Goal: Task Accomplishment & Management: Complete application form

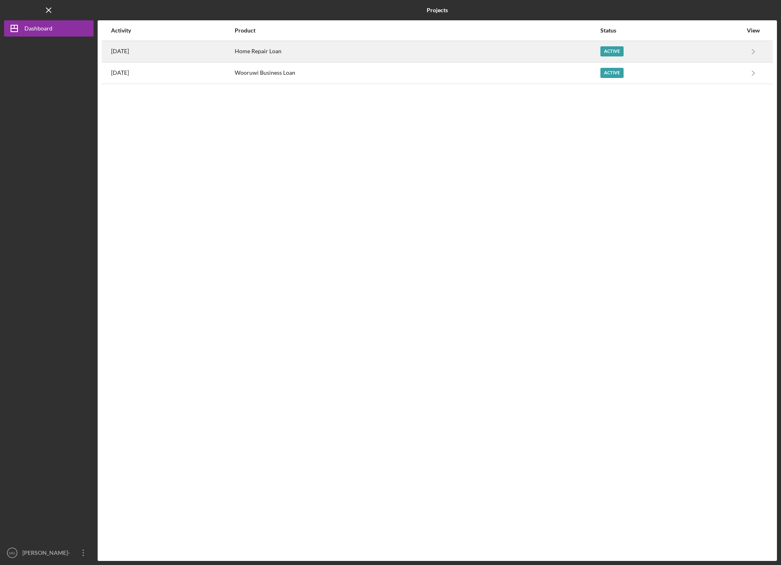
click at [623, 50] on div "Active" at bounding box center [611, 51] width 23 height 10
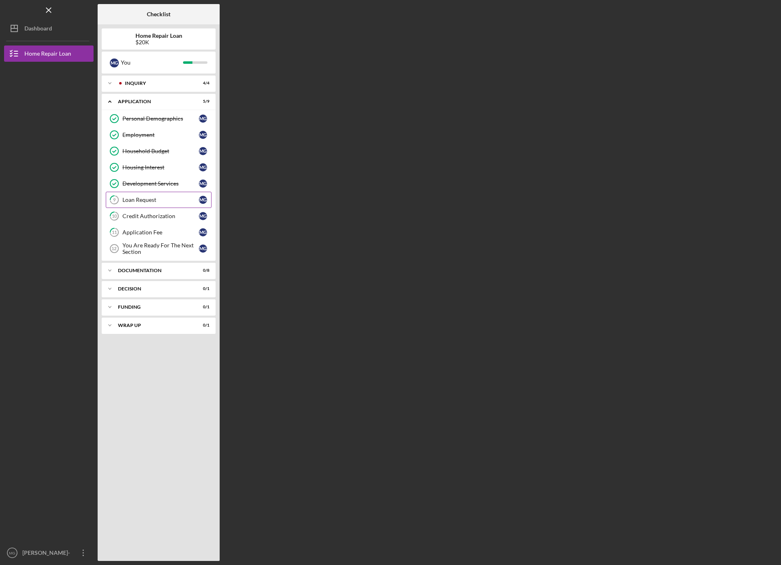
click at [153, 199] on div "Loan Request" at bounding box center [160, 200] width 76 height 7
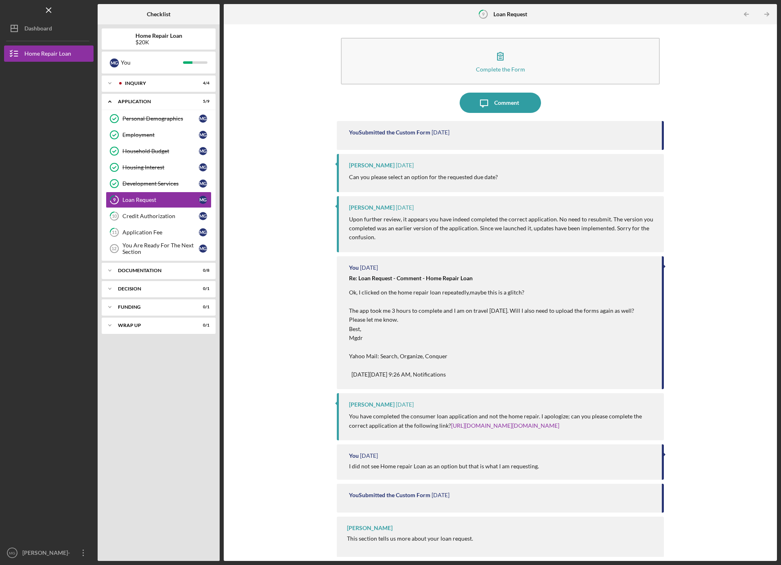
scroll to position [3, 0]
click at [500, 101] on div "Comment" at bounding box center [506, 102] width 25 height 20
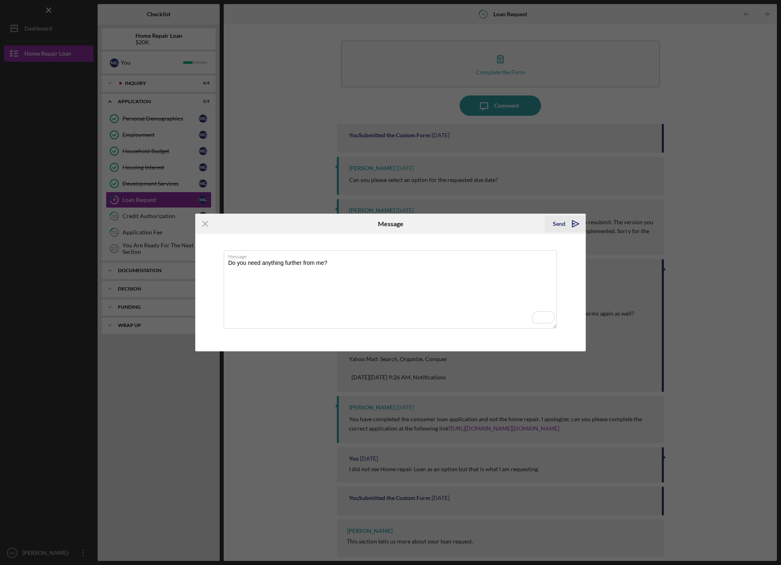
type textarea "Do you need anything further from me?"
click at [569, 221] on icon "Icon/icon-invite-send" at bounding box center [575, 224] width 20 height 20
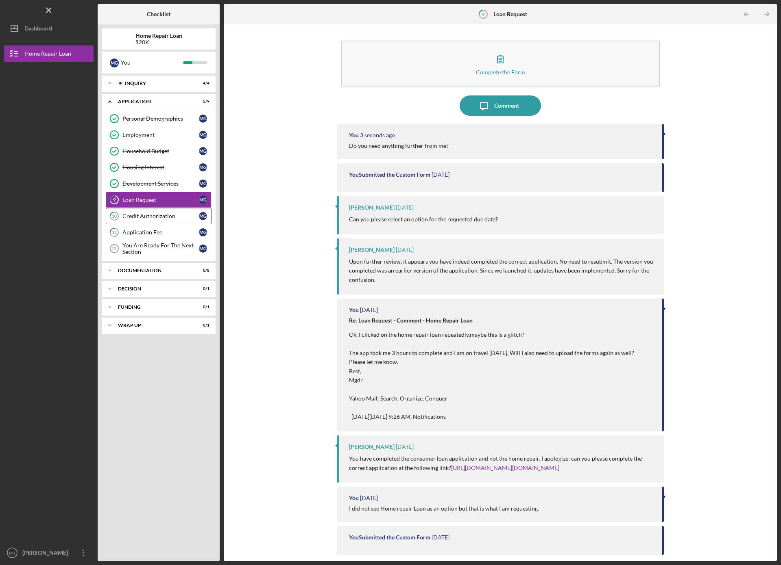
click at [151, 215] on div "Credit Authorization" at bounding box center [160, 216] width 76 height 7
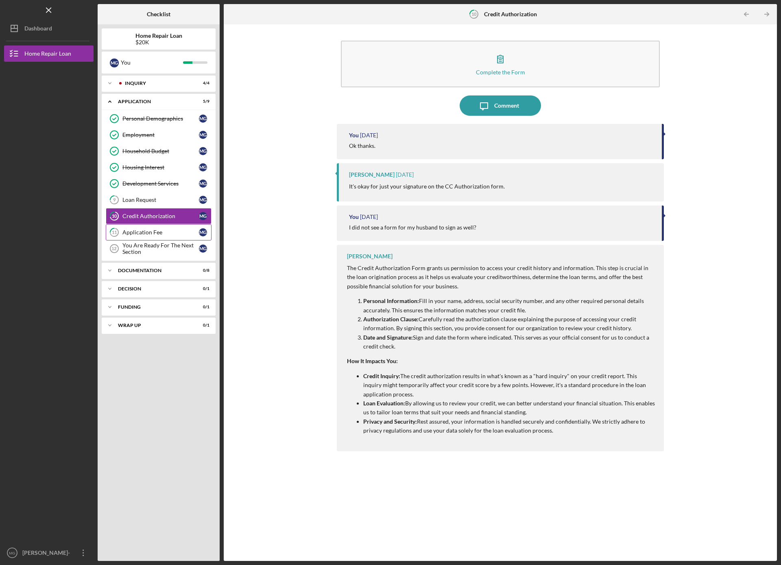
click at [144, 228] on link "11 Application Fee M G" at bounding box center [159, 232] width 106 height 16
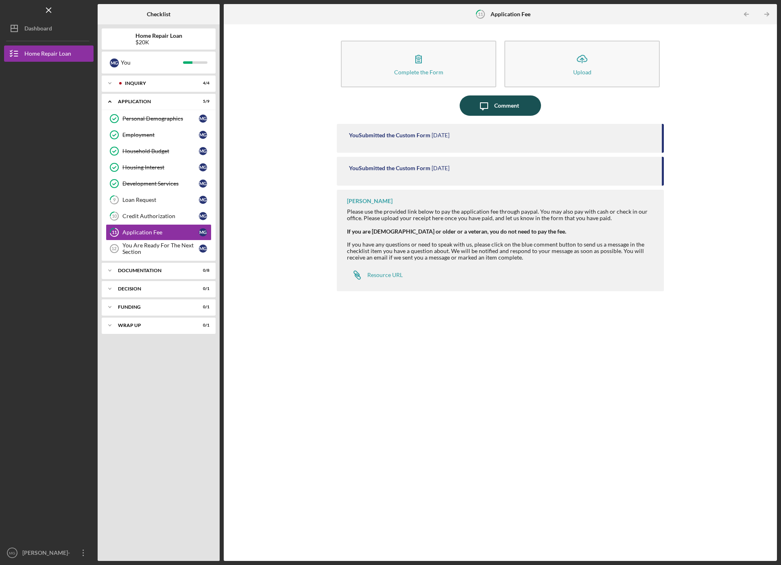
click at [518, 104] on div "Comment" at bounding box center [506, 106] width 25 height 20
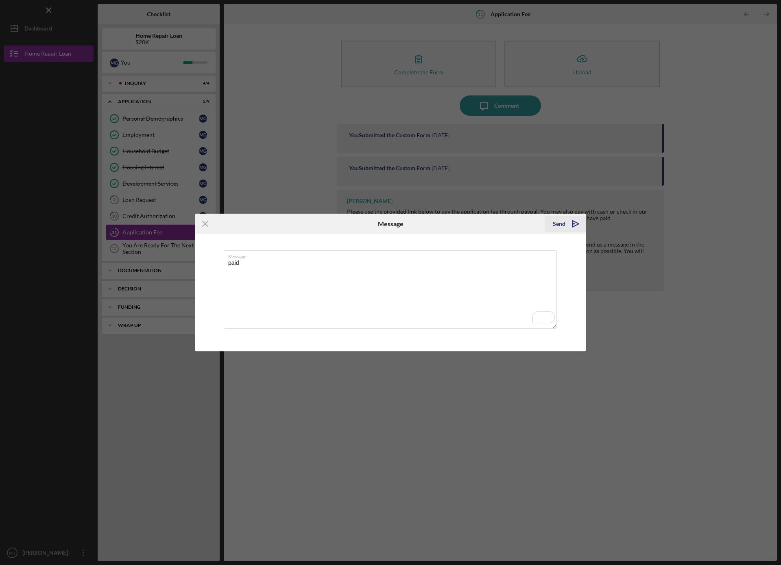
type textarea "paid"
click at [573, 221] on polygon "submit" at bounding box center [575, 224] width 7 height 7
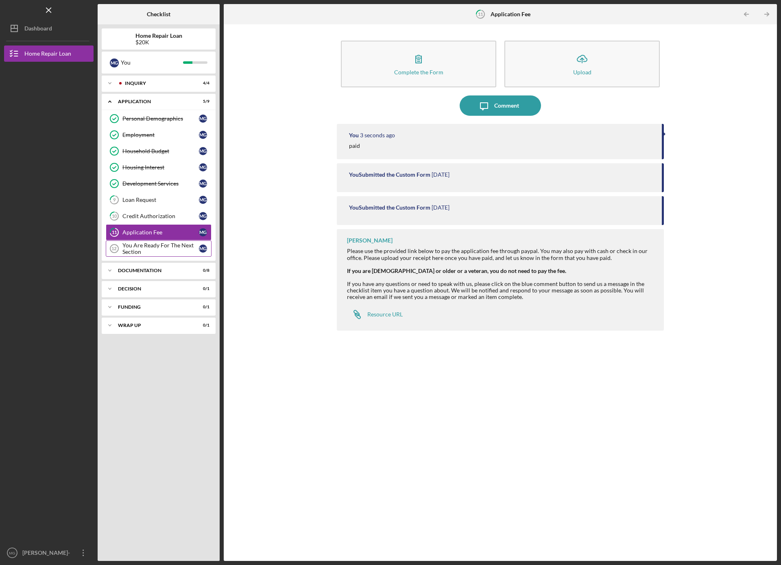
click at [163, 248] on div "You Are Ready For The Next Section" at bounding box center [160, 248] width 76 height 13
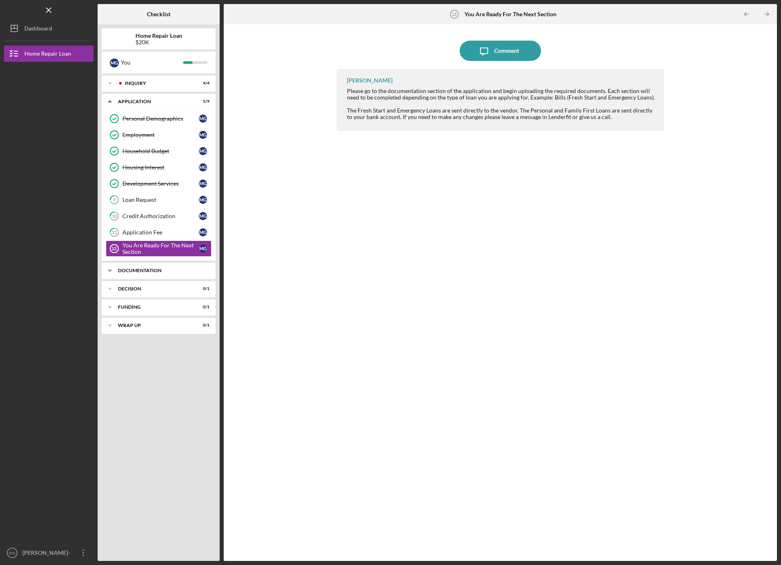
click at [143, 270] on div "Documentation" at bounding box center [161, 270] width 87 height 5
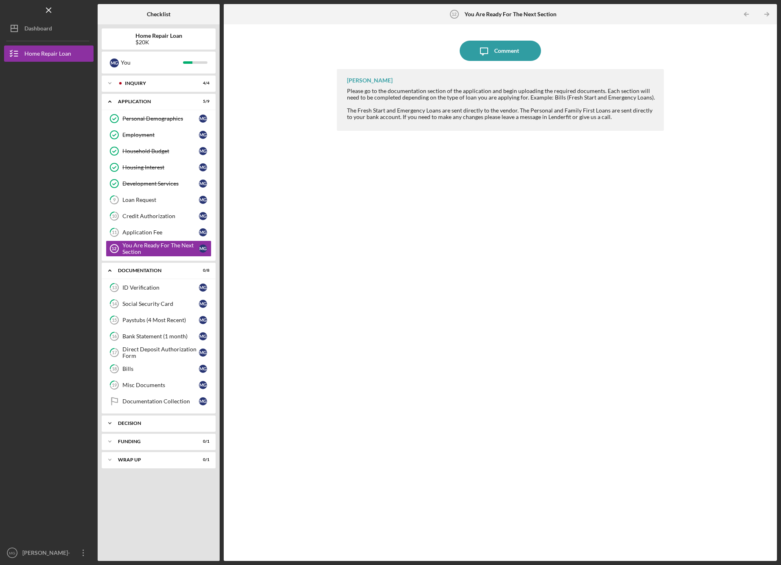
click at [137, 422] on div "Decision" at bounding box center [161, 423] width 87 height 5
click at [138, 436] on link "Pre-Approval Phase Pre-Approval Phase M G" at bounding box center [159, 441] width 106 height 16
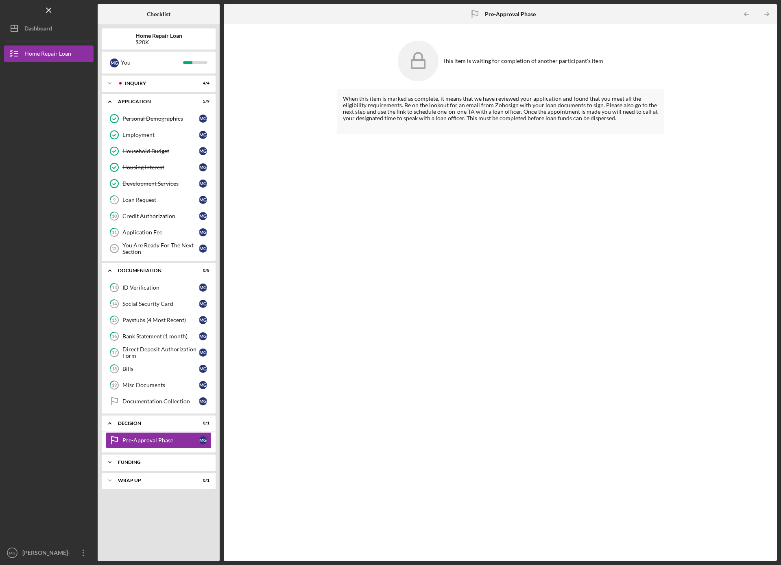
click at [132, 463] on div "Funding" at bounding box center [161, 462] width 87 height 5
click at [134, 459] on div "Icon/Expander Funding 0 / 1" at bounding box center [159, 463] width 114 height 17
click at [135, 480] on div "Wrap up" at bounding box center [161, 480] width 87 height 5
click at [125, 81] on div "Inquiry" at bounding box center [165, 83] width 80 height 5
